Goal: Find specific page/section: Find specific page/section

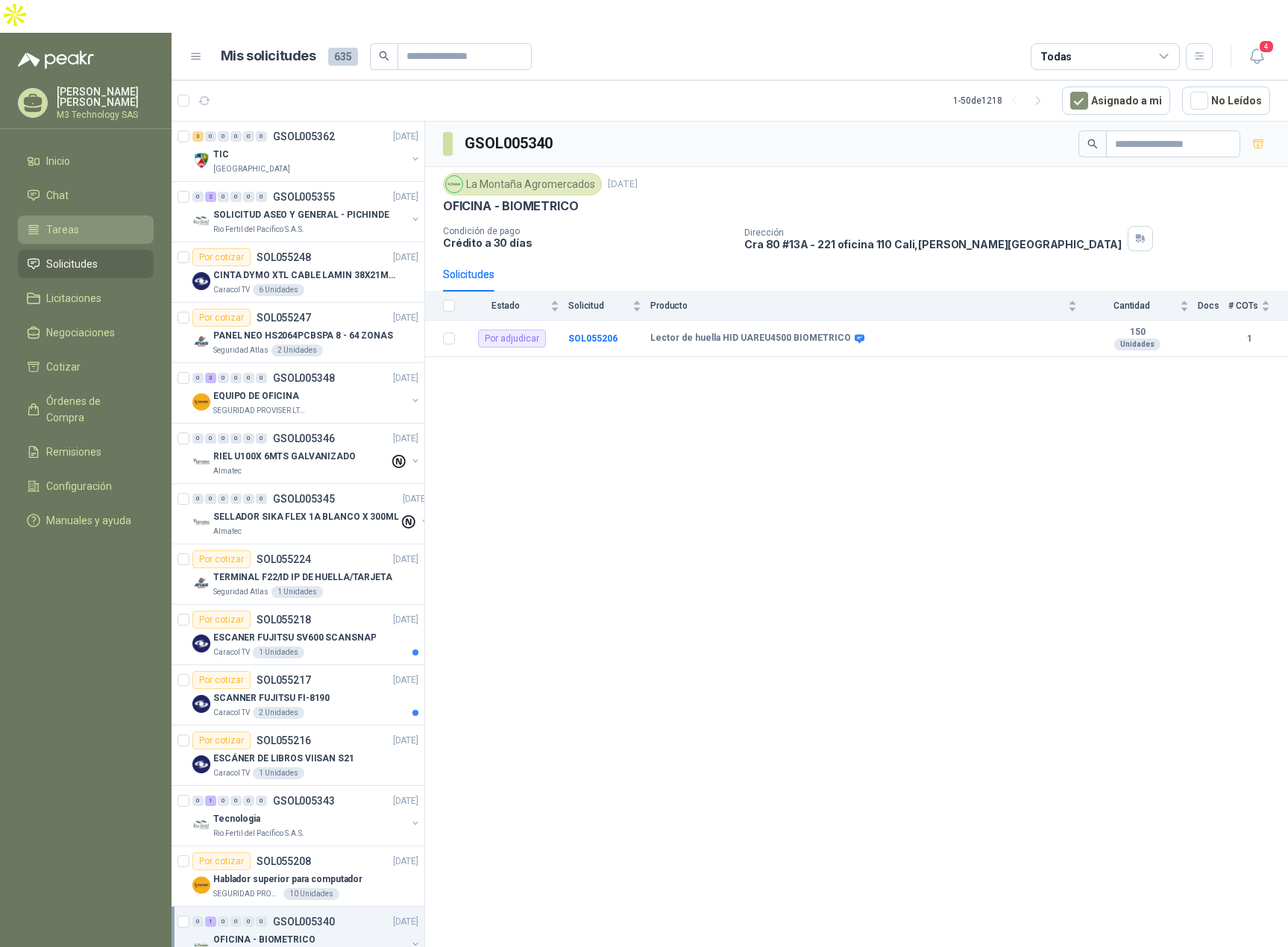
click at [63, 222] on span "Tareas" at bounding box center [62, 229] width 33 height 16
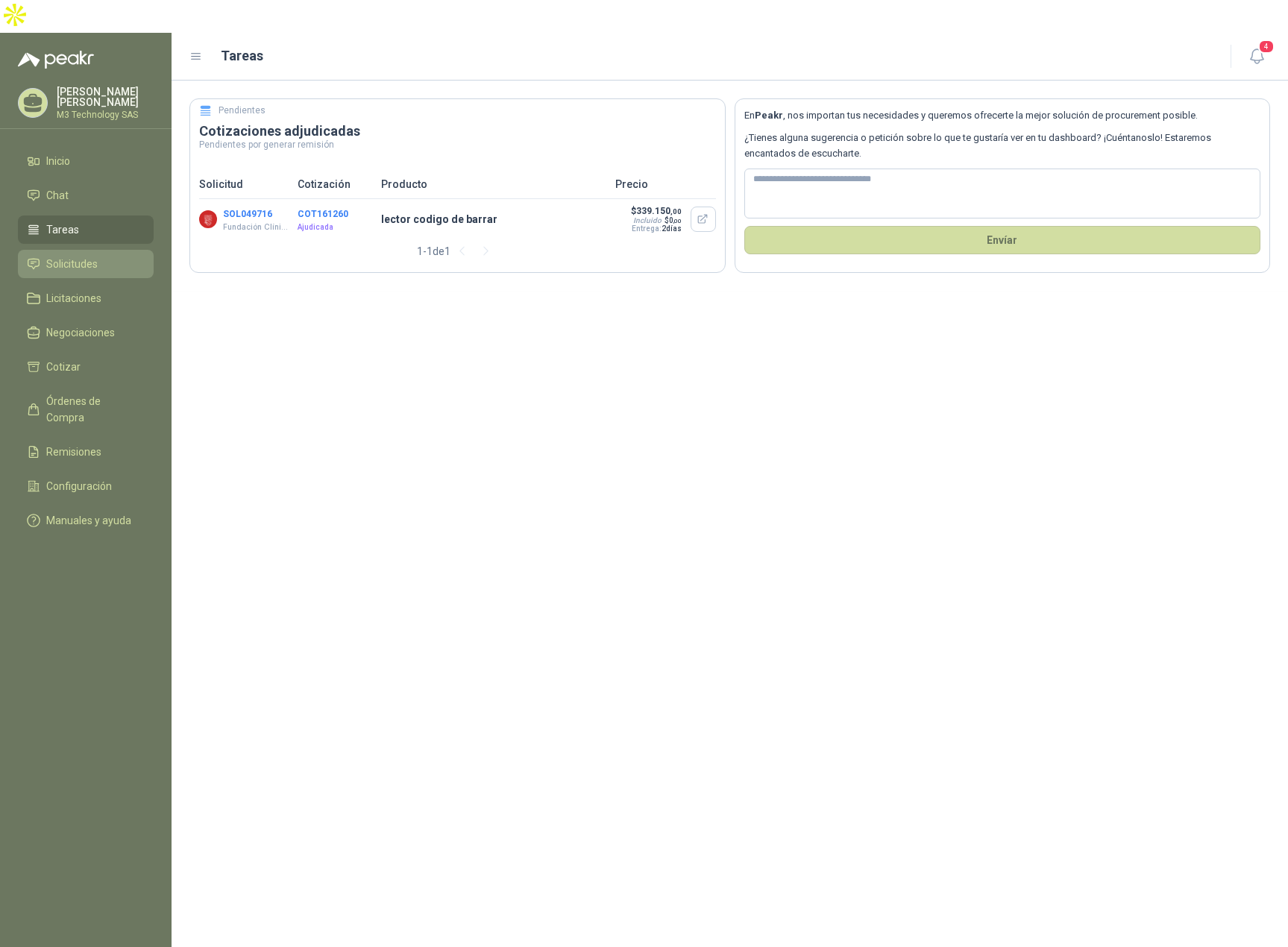
click at [86, 256] on span "Solicitudes" at bounding box center [72, 263] width 51 height 16
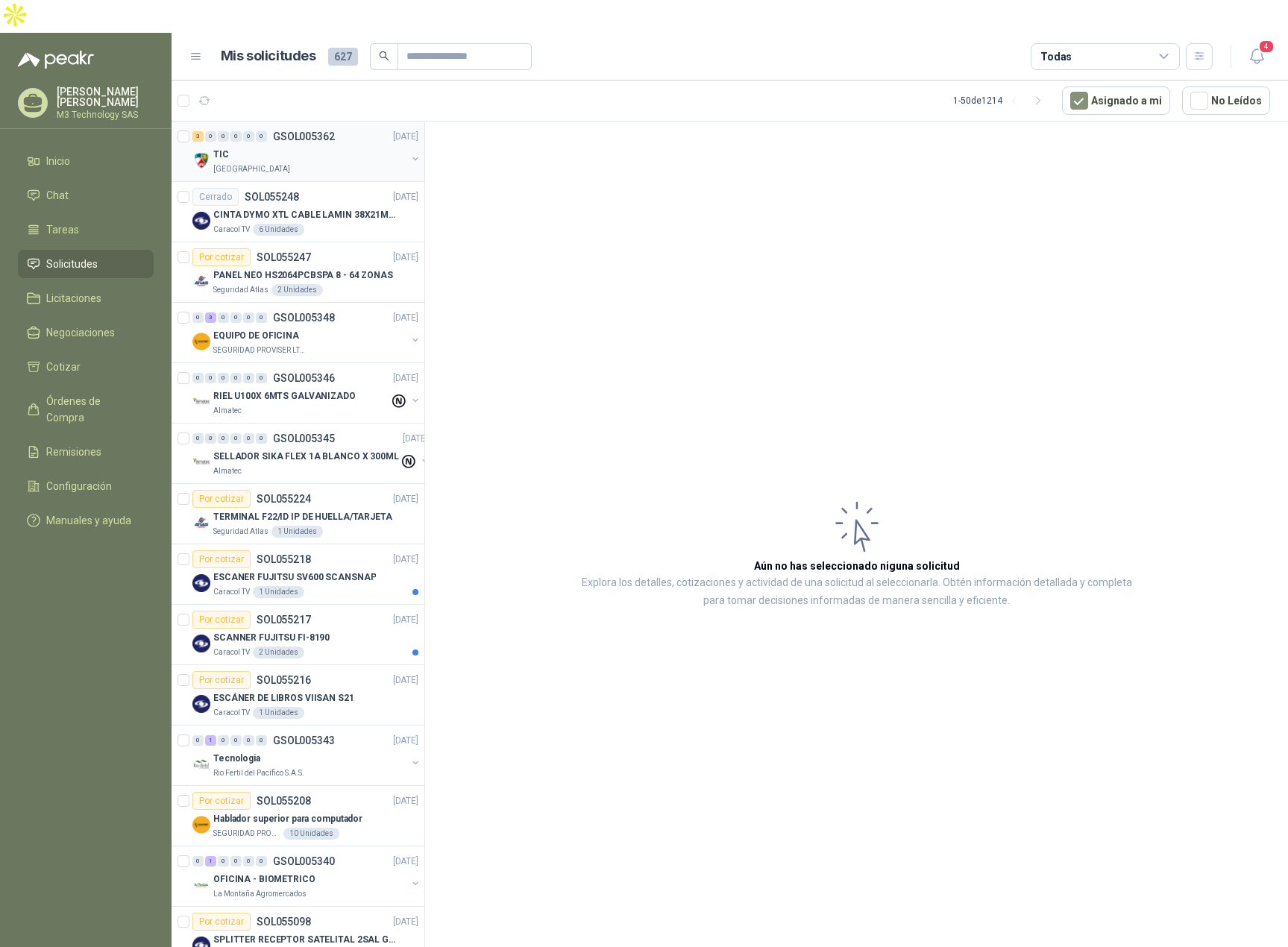
click at [303, 163] on div "[GEOGRAPHIC_DATA]" at bounding box center [310, 169] width 193 height 12
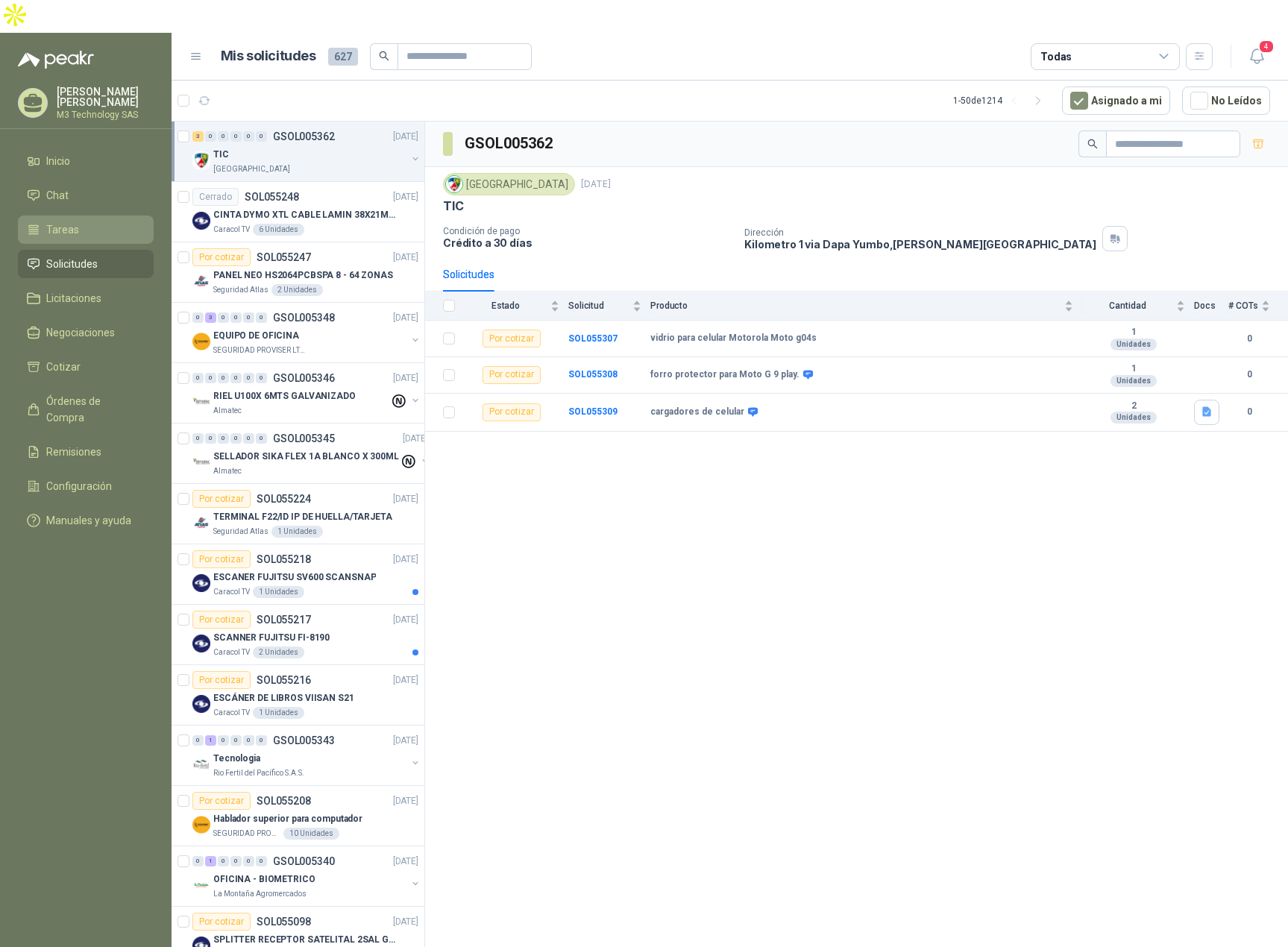
click at [84, 222] on li "Tareas" at bounding box center [86, 229] width 118 height 16
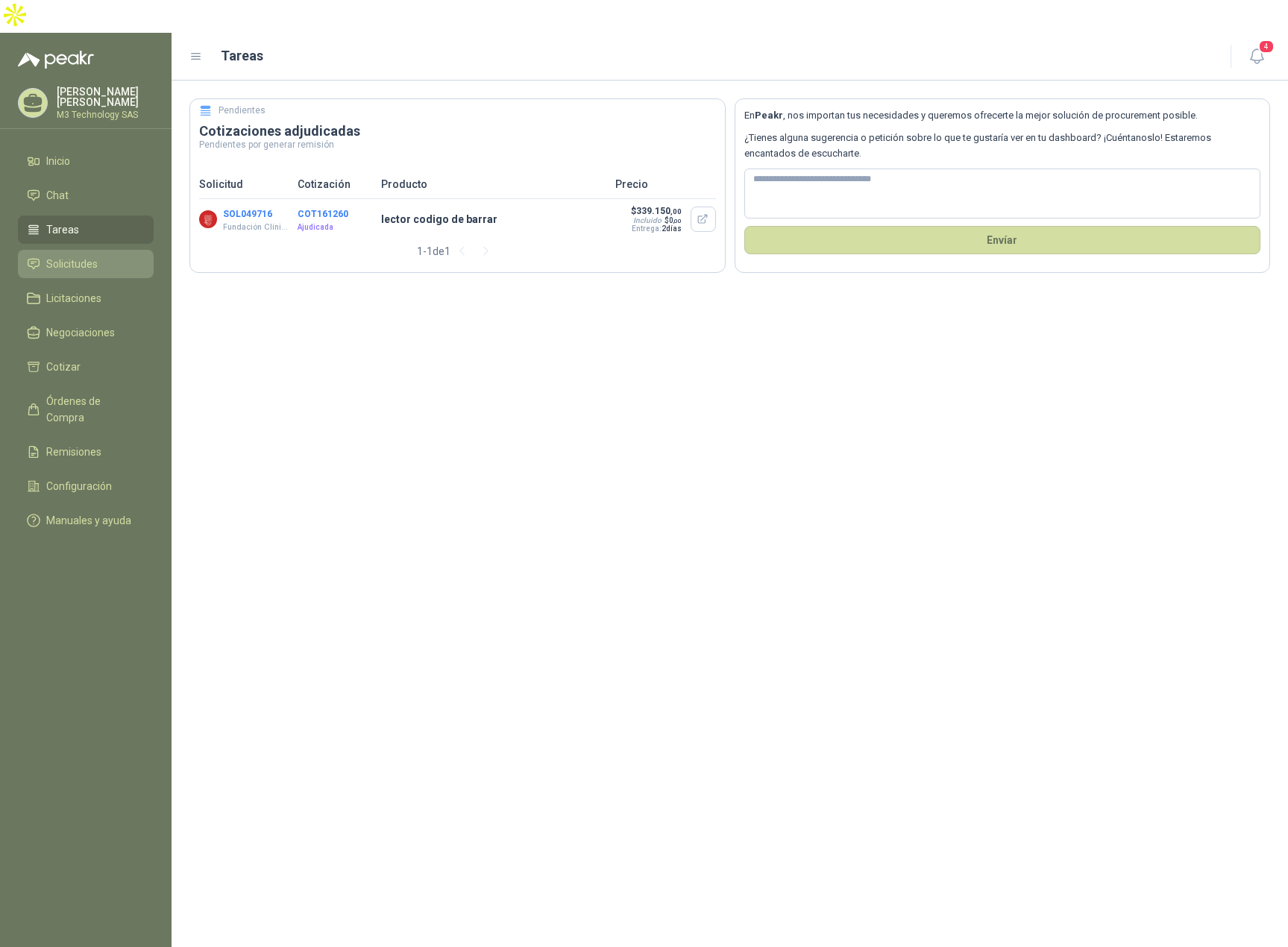
click at [71, 256] on span "Solicitudes" at bounding box center [72, 263] width 51 height 16
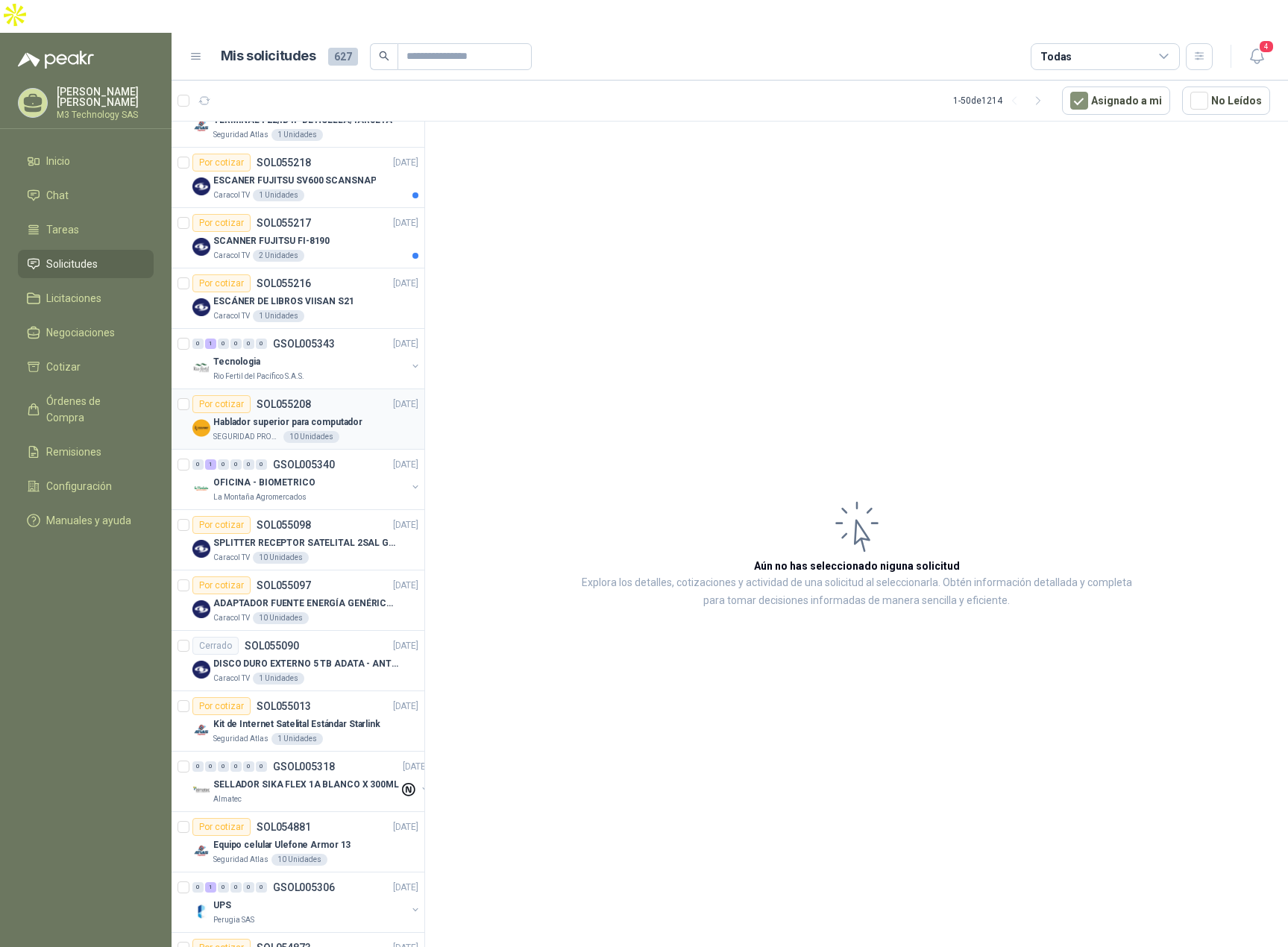
scroll to position [392, 0]
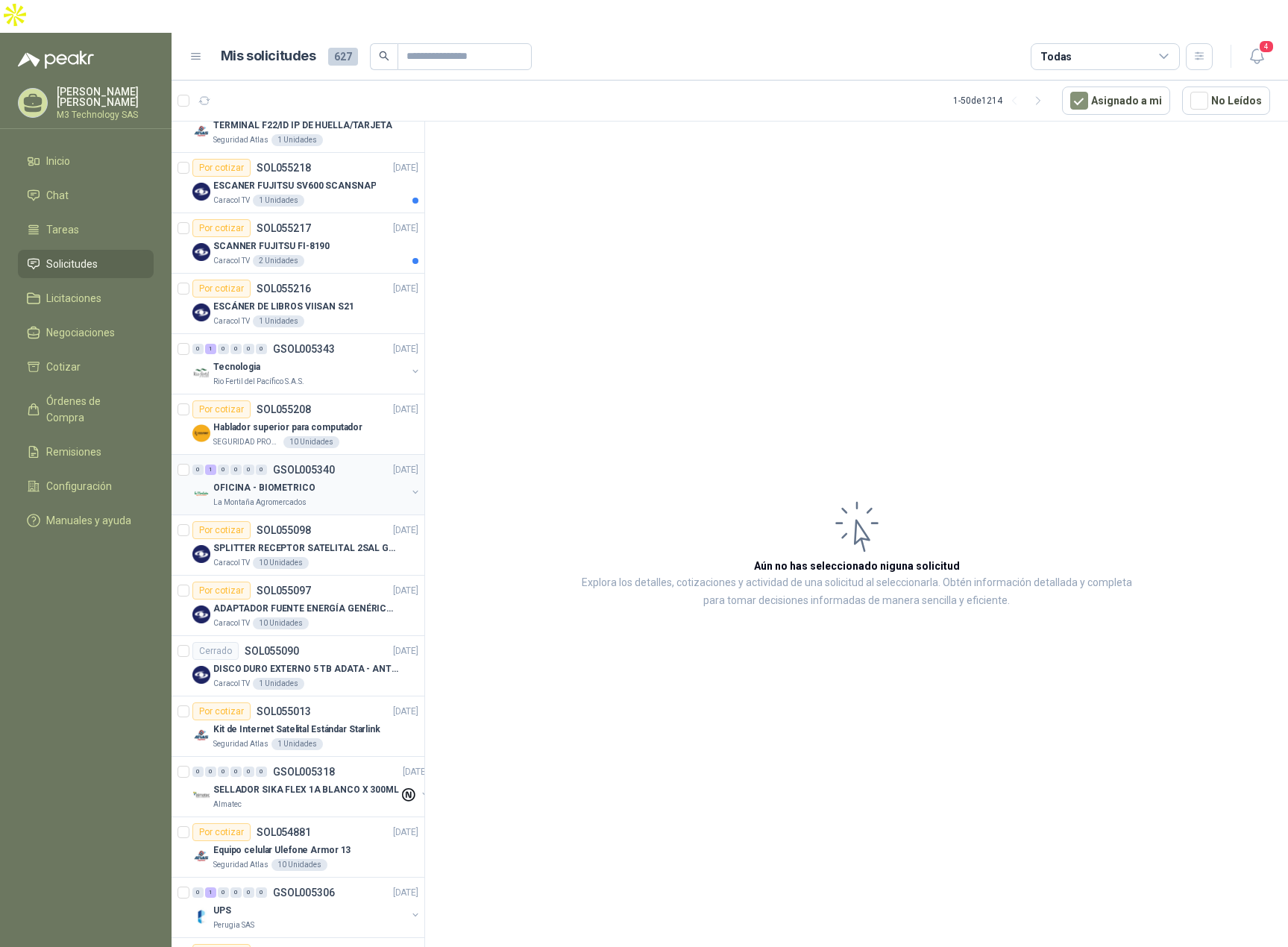
click at [329, 497] on div "La Montaña Agromercados" at bounding box center [310, 503] width 193 height 12
